Goal: Information Seeking & Learning: Learn about a topic

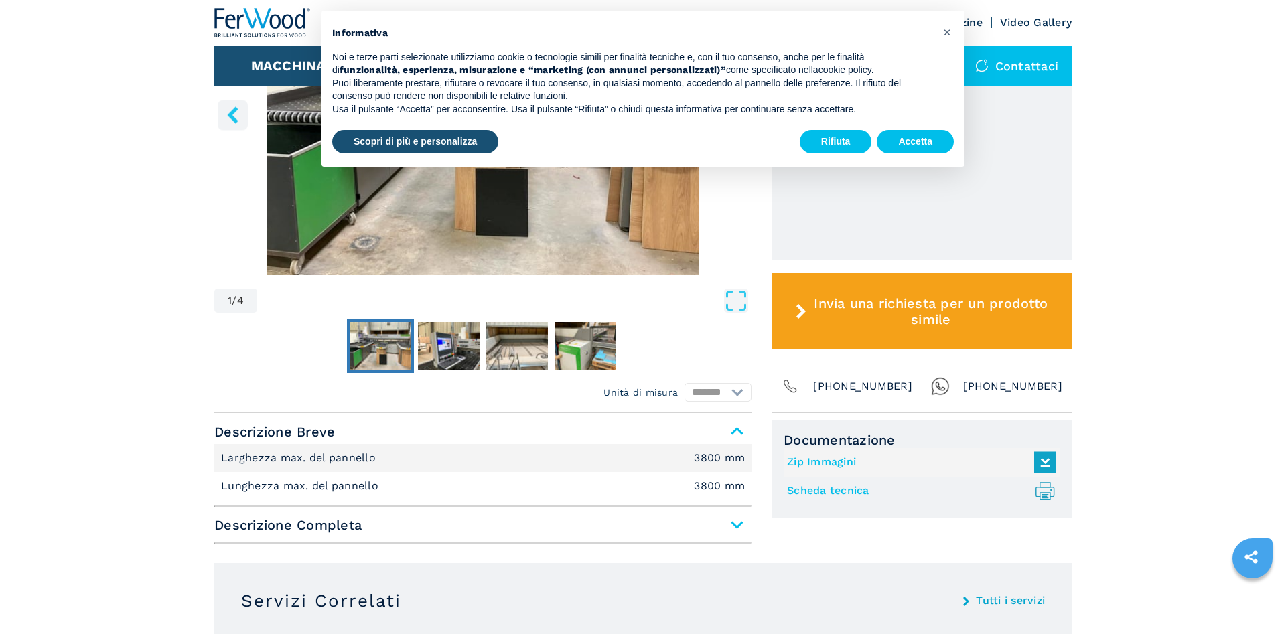
scroll to position [273, 0]
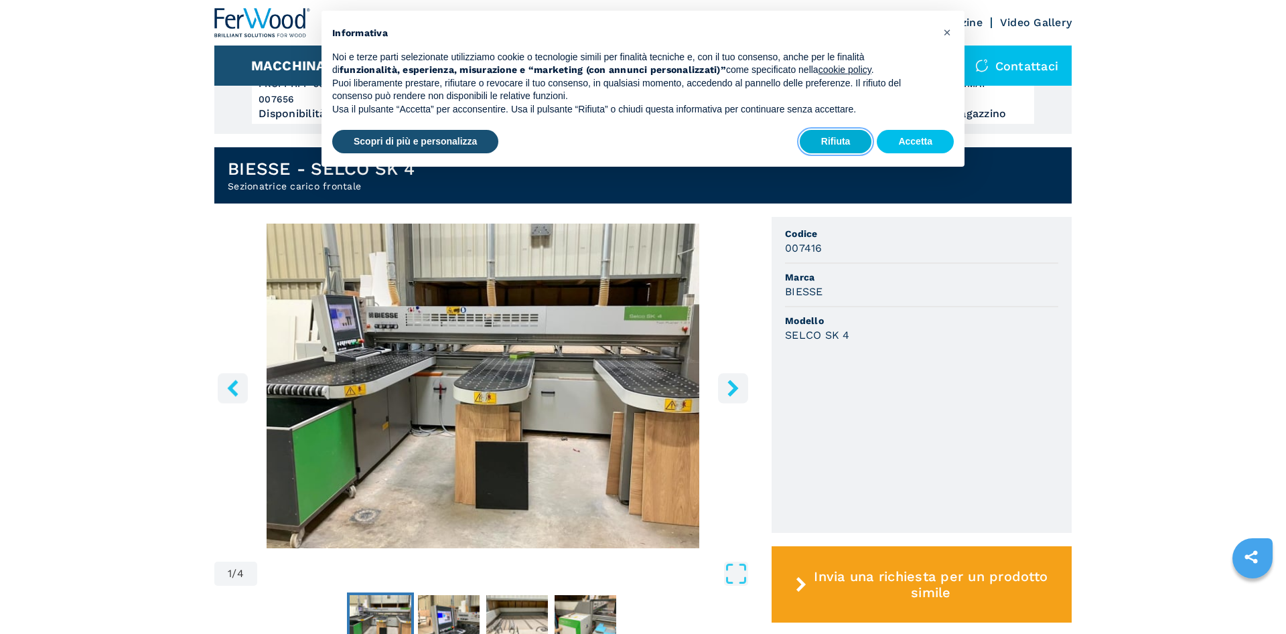
click at [852, 136] on button "Rifiuta" at bounding box center [835, 142] width 72 height 24
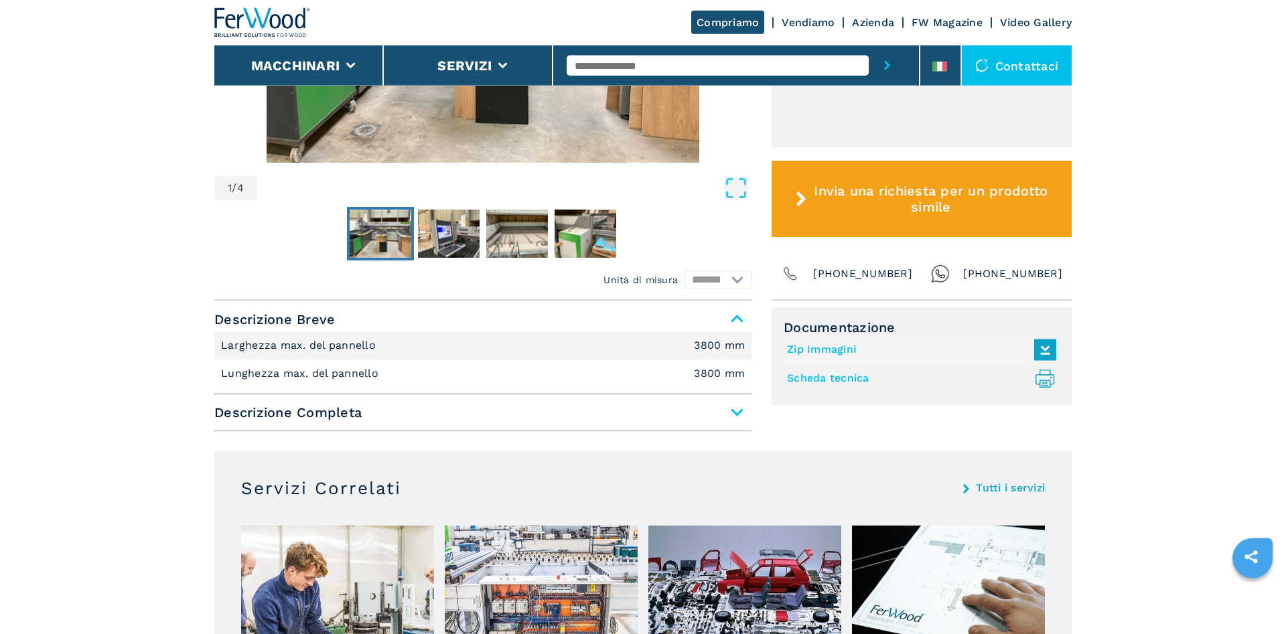
scroll to position [751, 0]
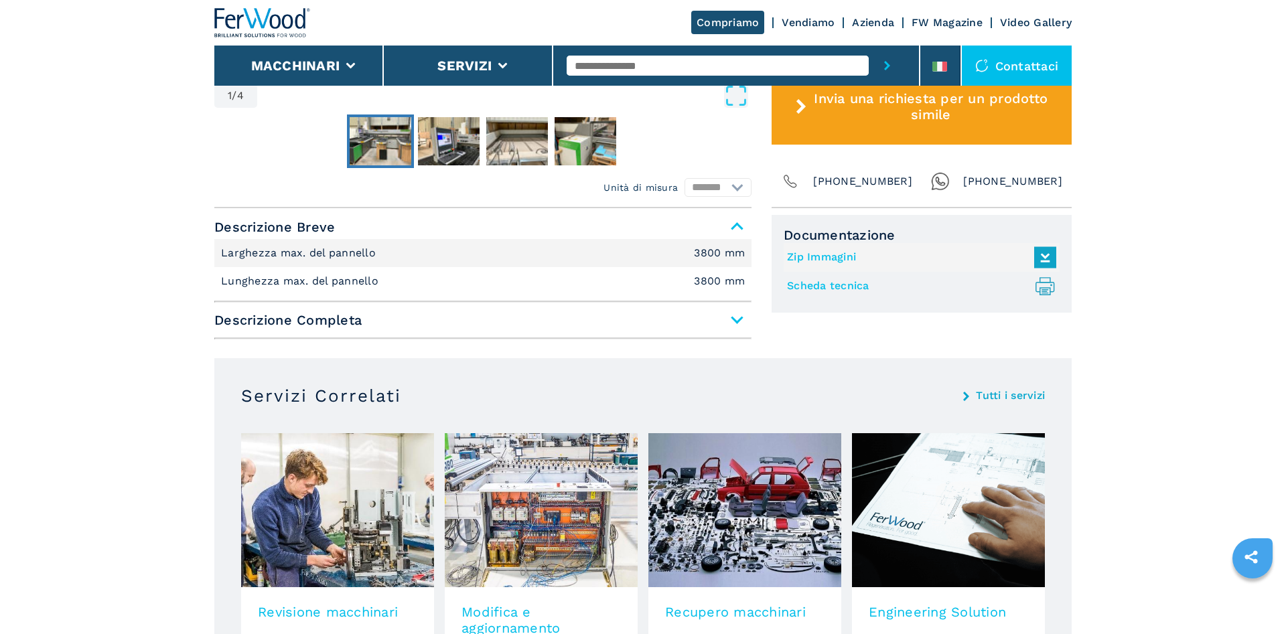
click at [534, 320] on span "Descrizione Completa" at bounding box center [482, 320] width 537 height 24
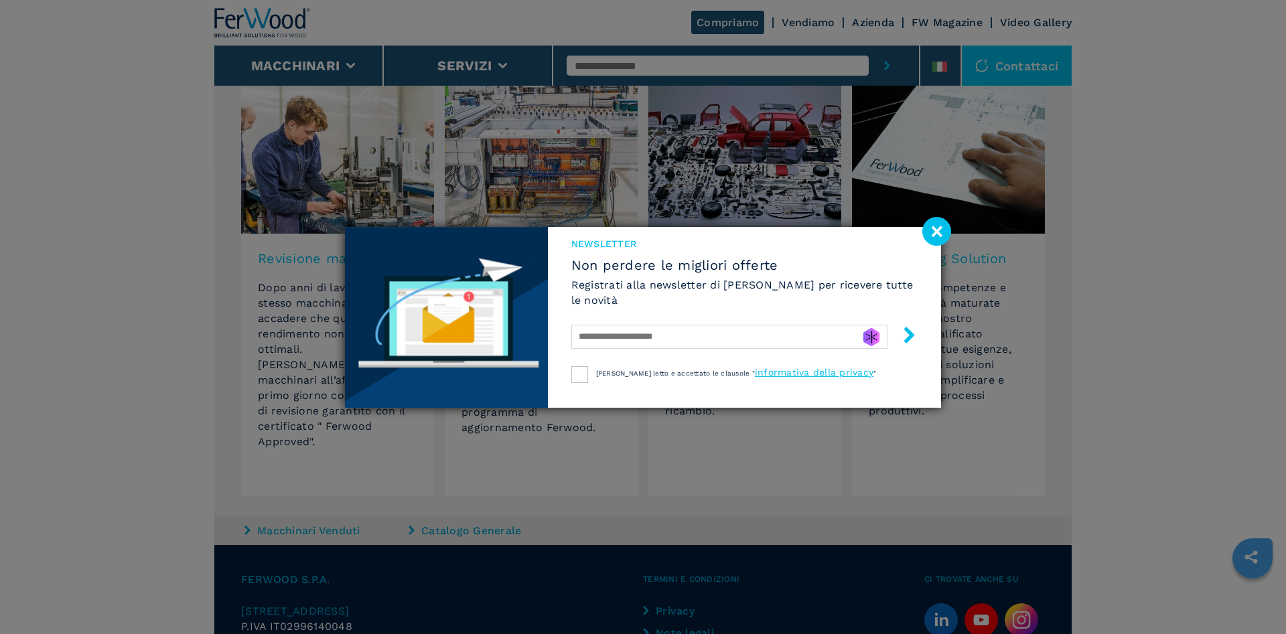
scroll to position [956, 0]
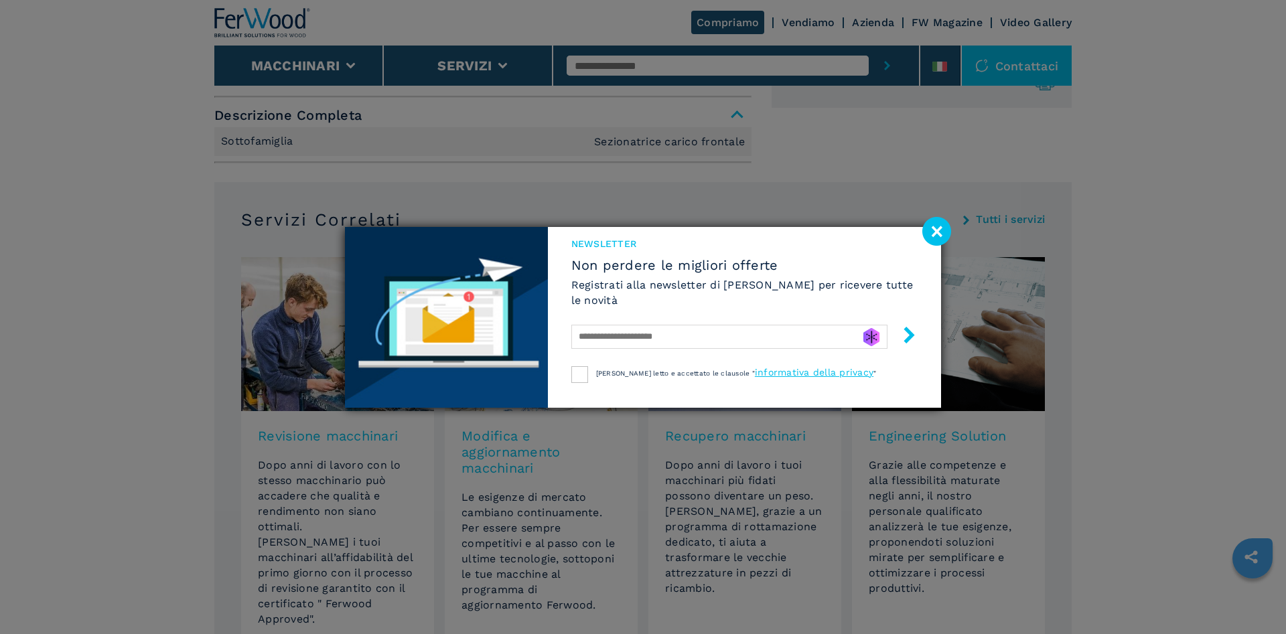
click at [954, 220] on div "NEWSLETTER Non perdere le migliori offerte Registrati alla newsletter di [PERSO…" at bounding box center [643, 317] width 1286 height 634
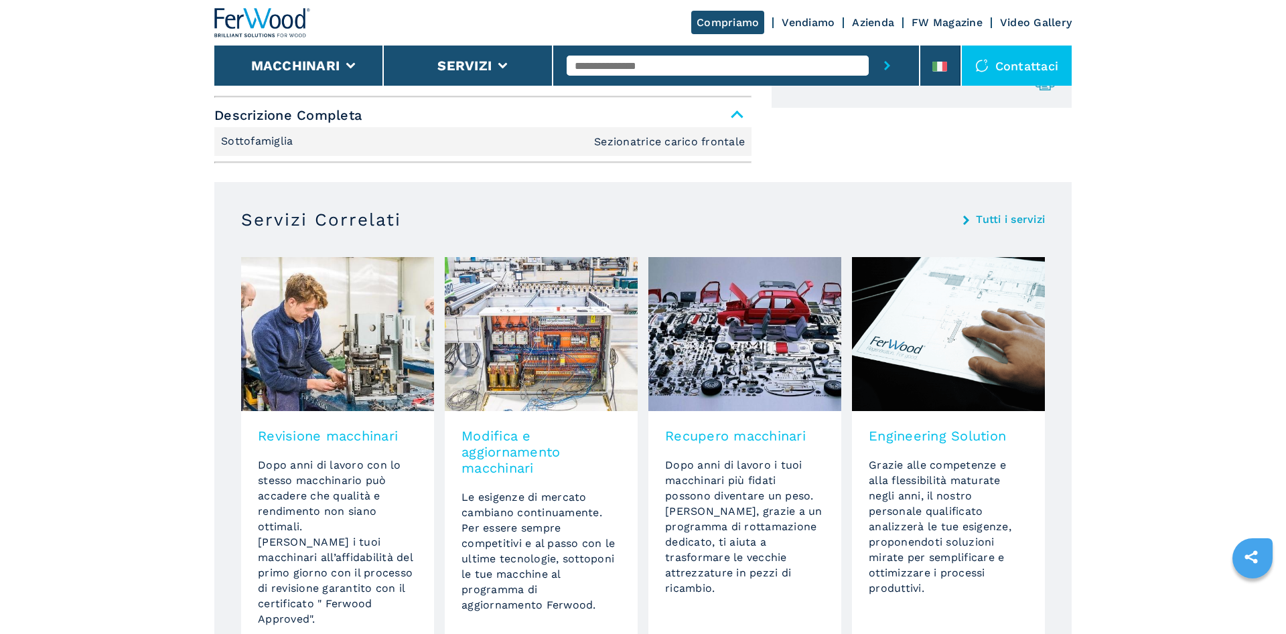
scroll to position [615, 0]
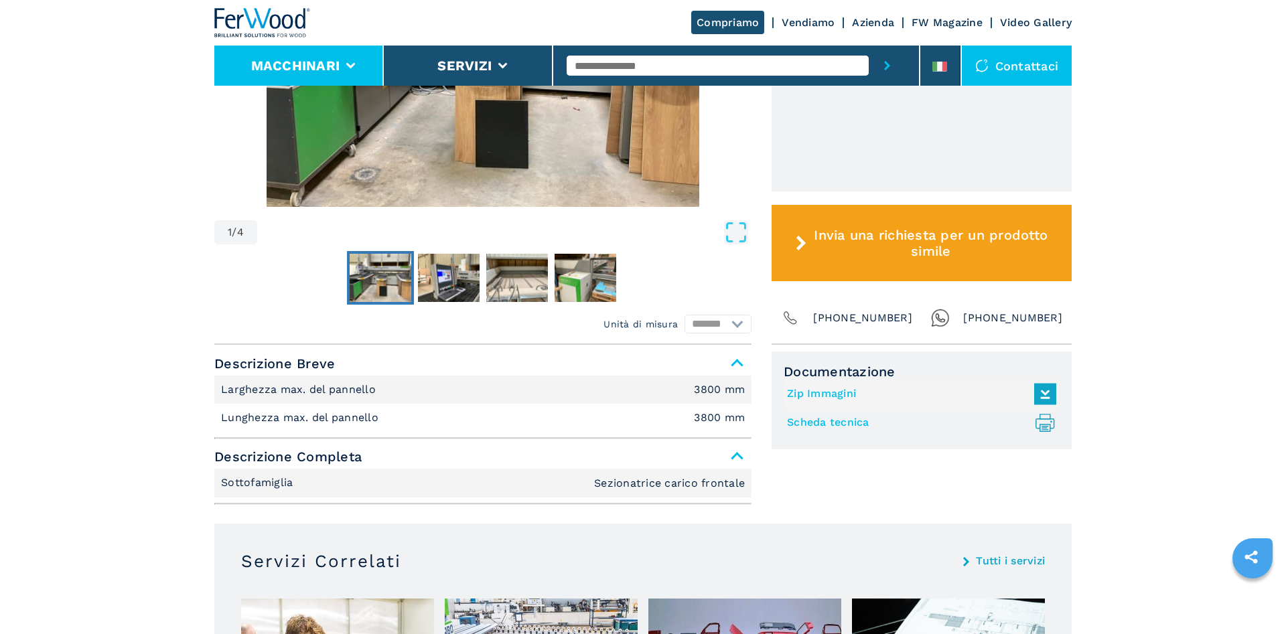
click at [358, 52] on li "Macchinari" at bounding box center [298, 66] width 169 height 40
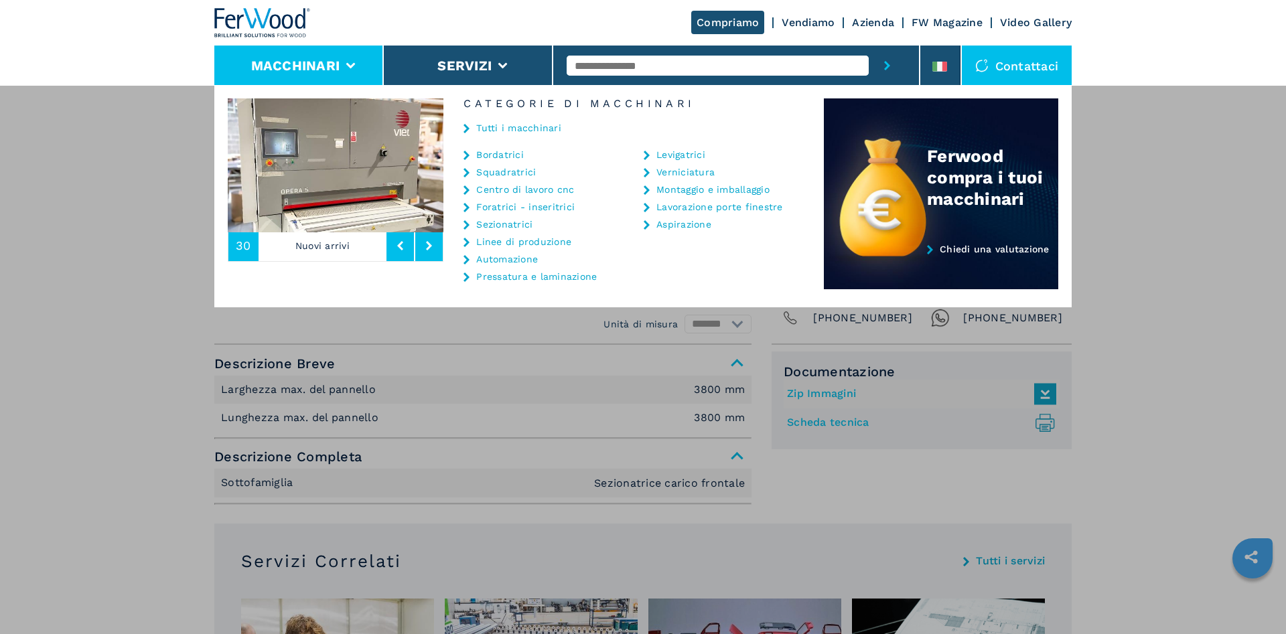
click at [513, 204] on link "Foratrici - inseritrici" at bounding box center [525, 206] width 98 height 9
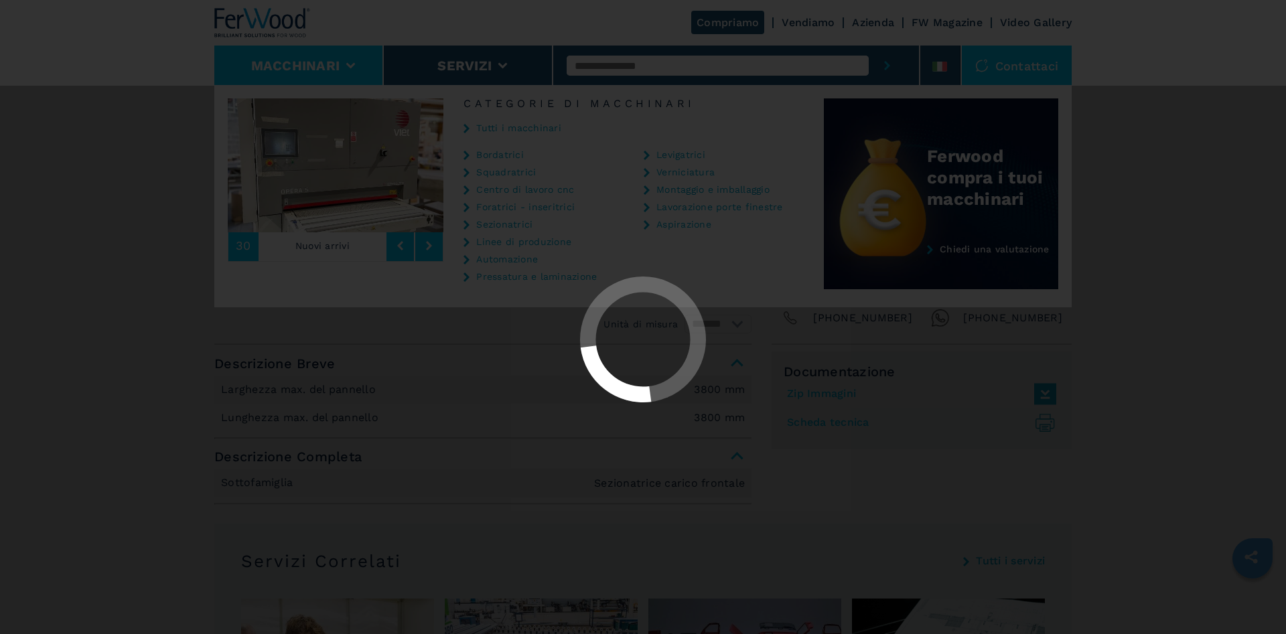
select select "**********"
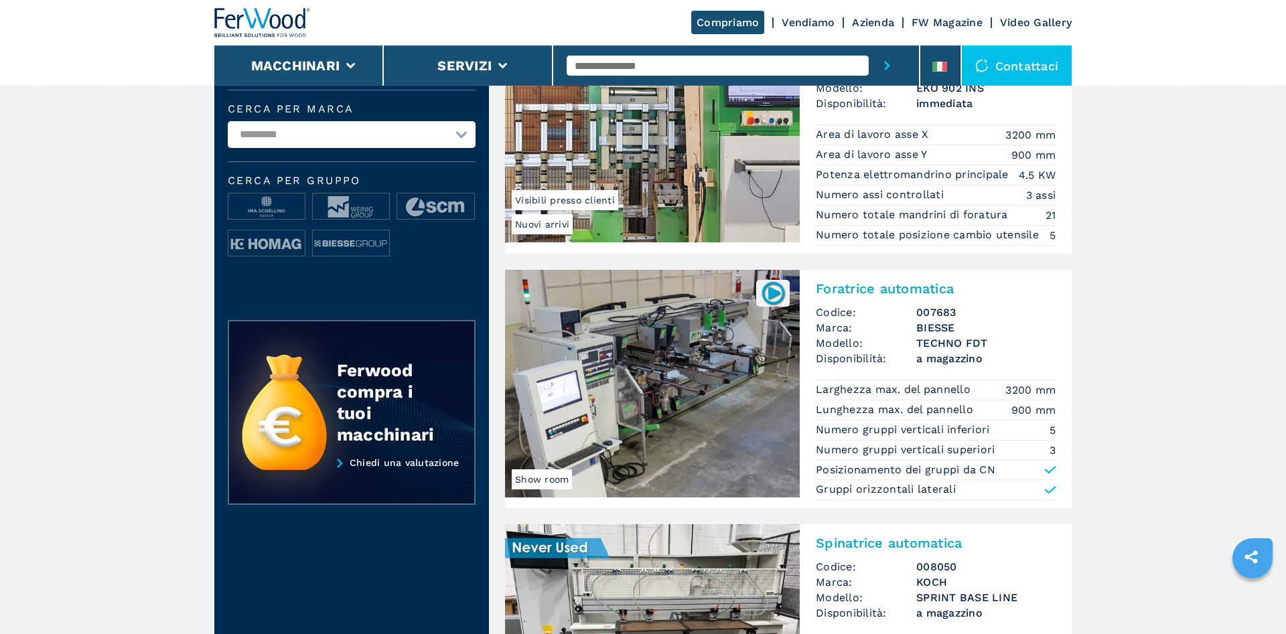
scroll to position [410, 0]
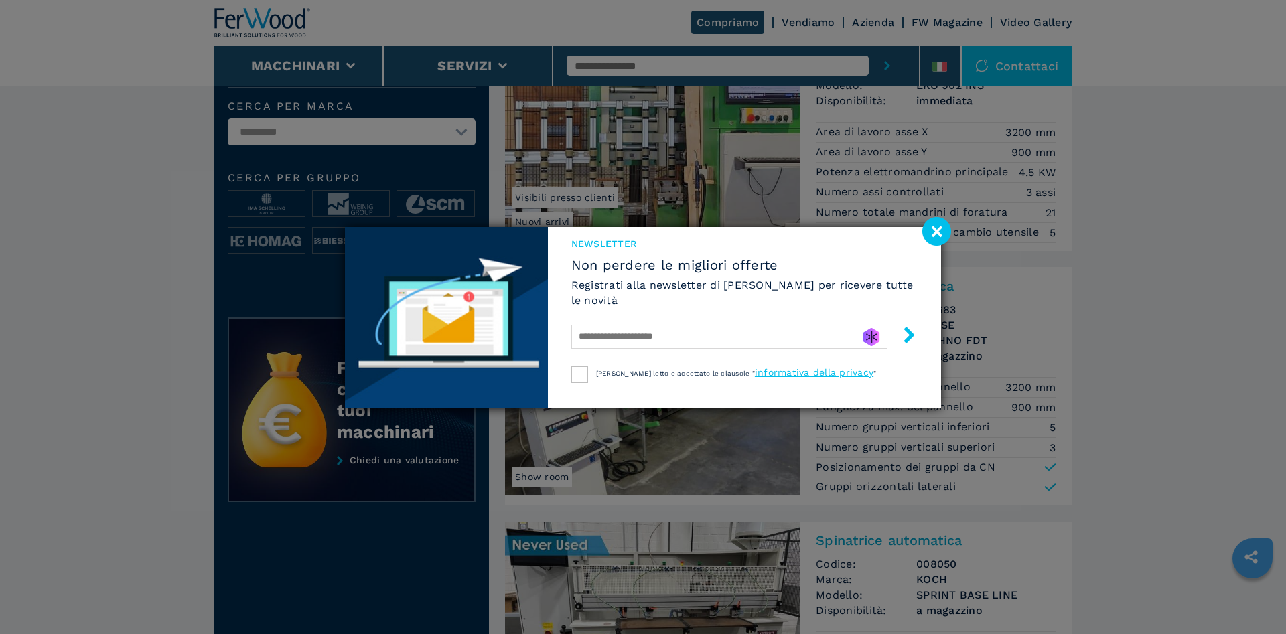
click at [926, 221] on image at bounding box center [936, 231] width 29 height 29
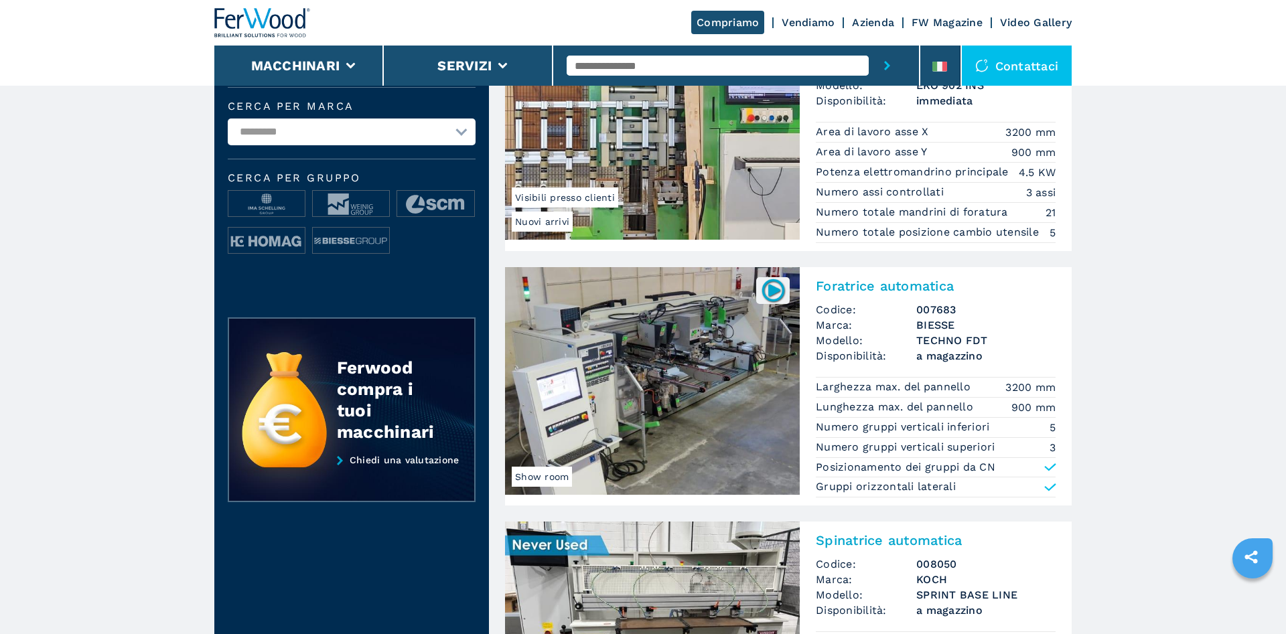
click at [927, 221] on li "Numero totale mandrini di foratura 21" at bounding box center [936, 213] width 240 height 20
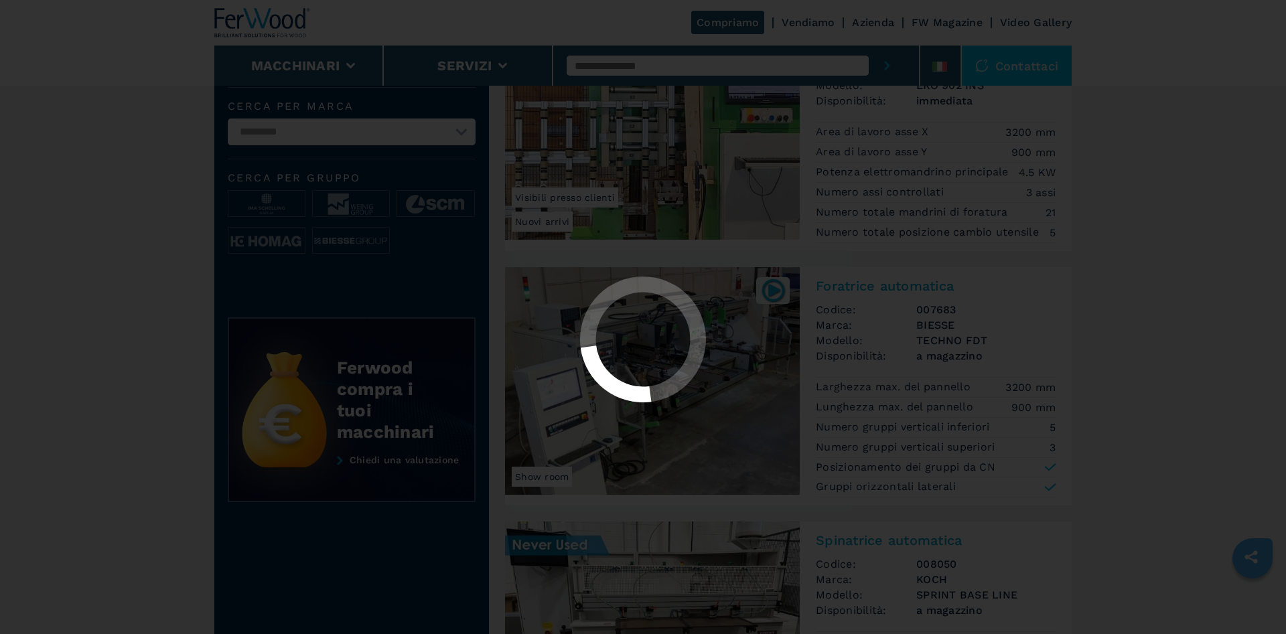
click at [1153, 240] on div at bounding box center [643, 317] width 1286 height 634
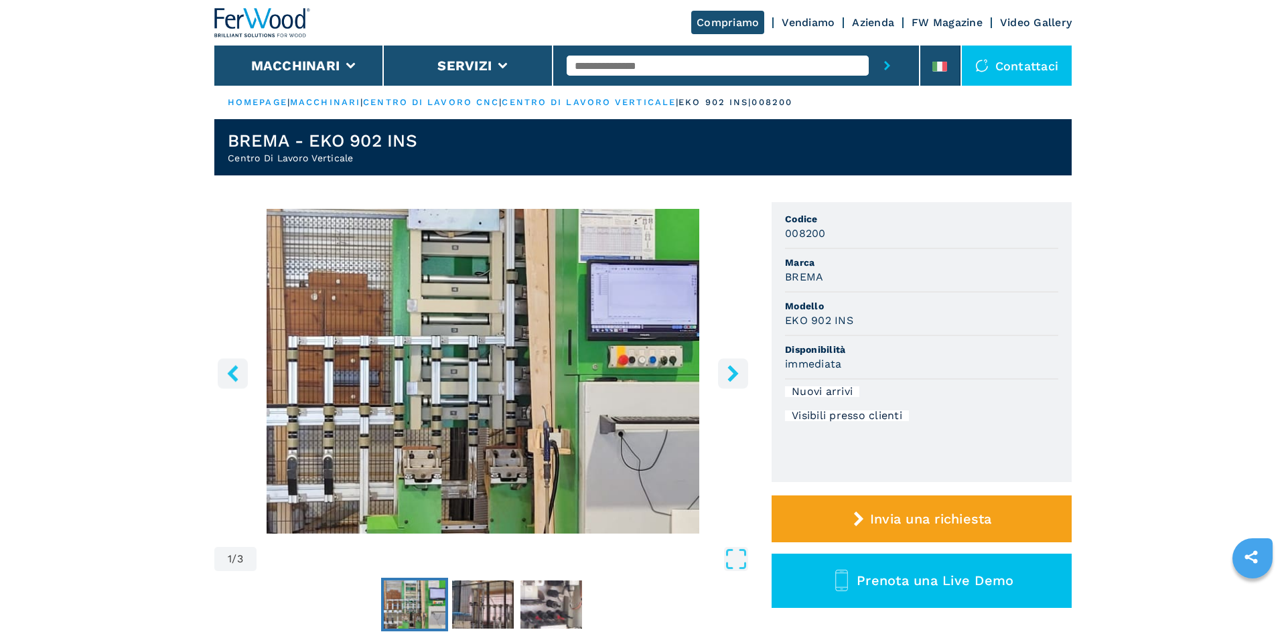
select select "**********"
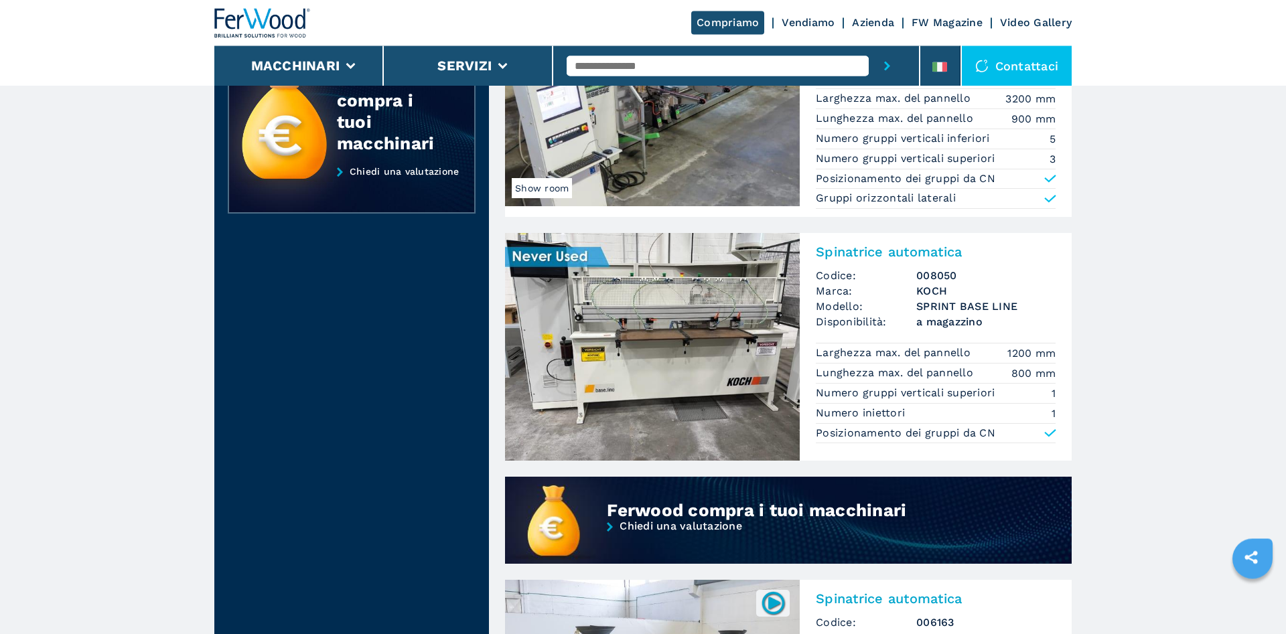
scroll to position [683, 0]
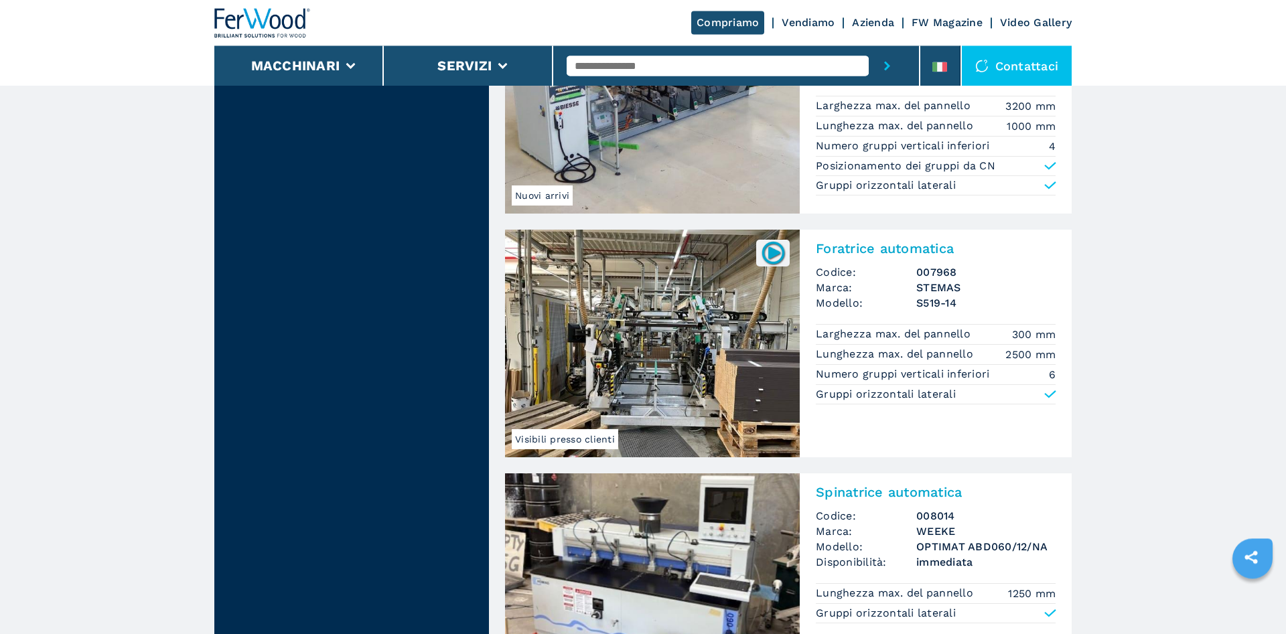
scroll to position [2937, 0]
